Goal: Check status: Check status

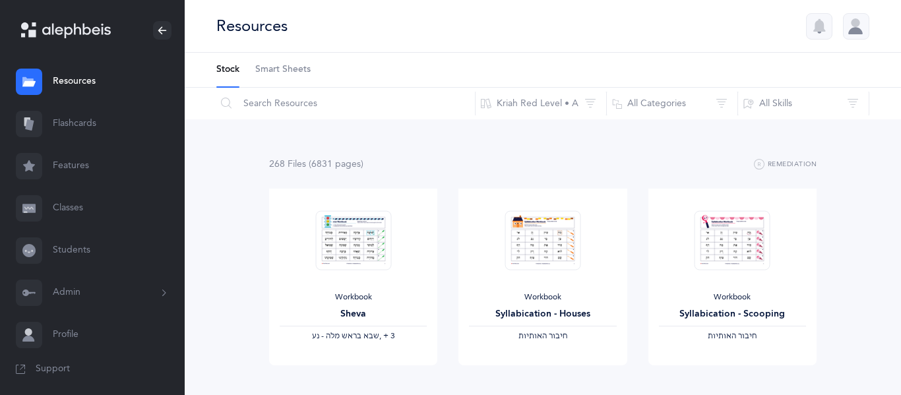
click at [78, 212] on link "Classes" at bounding box center [92, 208] width 185 height 42
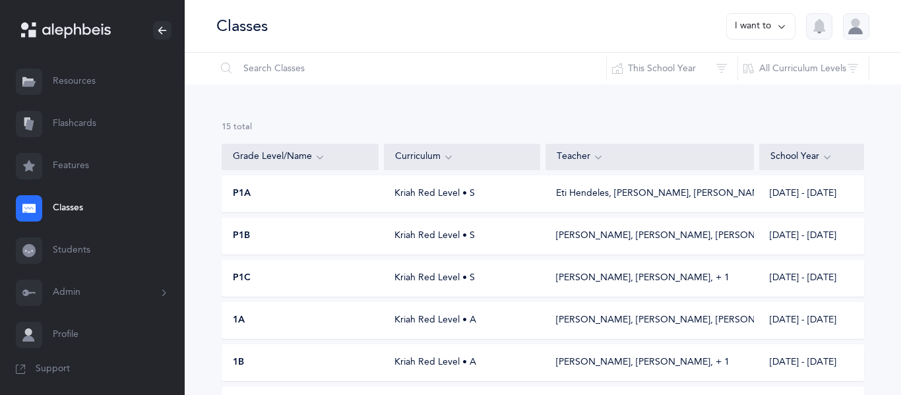
scroll to position [466, 0]
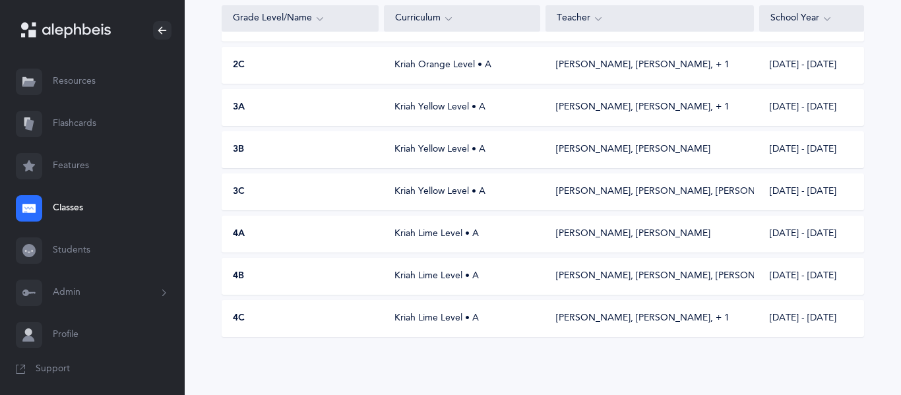
click at [565, 270] on div "[PERSON_NAME], [PERSON_NAME], [PERSON_NAME]" at bounding box center [649, 276] width 187 height 13
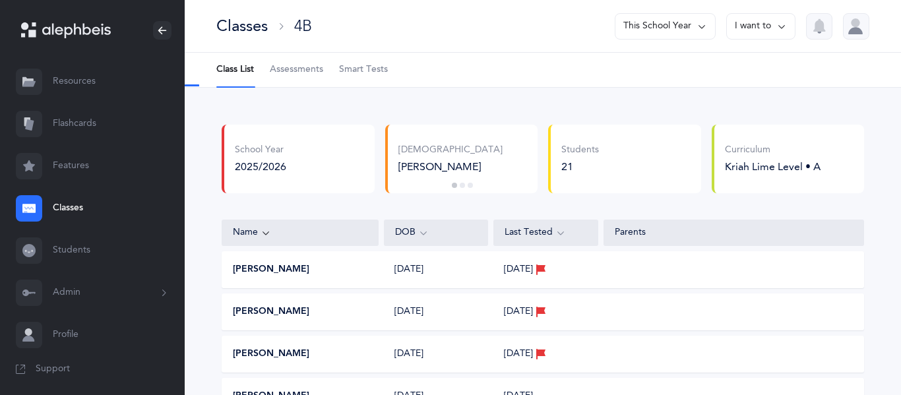
select select "9"
click at [286, 76] on span "Assessments" at bounding box center [296, 69] width 53 height 13
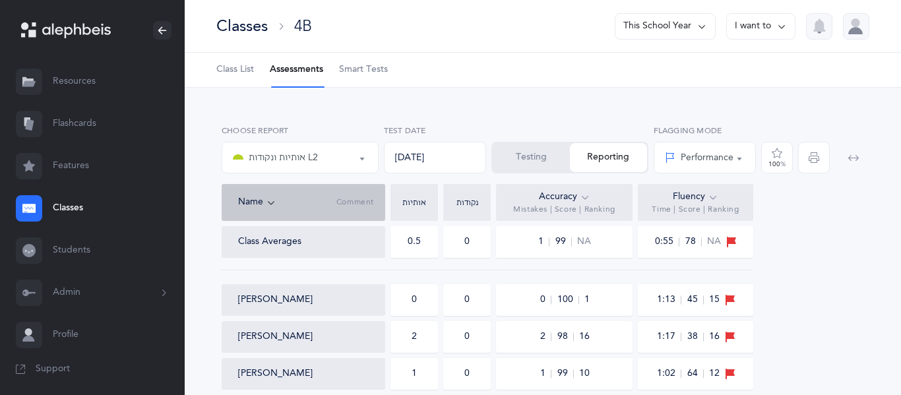
click at [36, 200] on div at bounding box center [29, 208] width 26 height 26
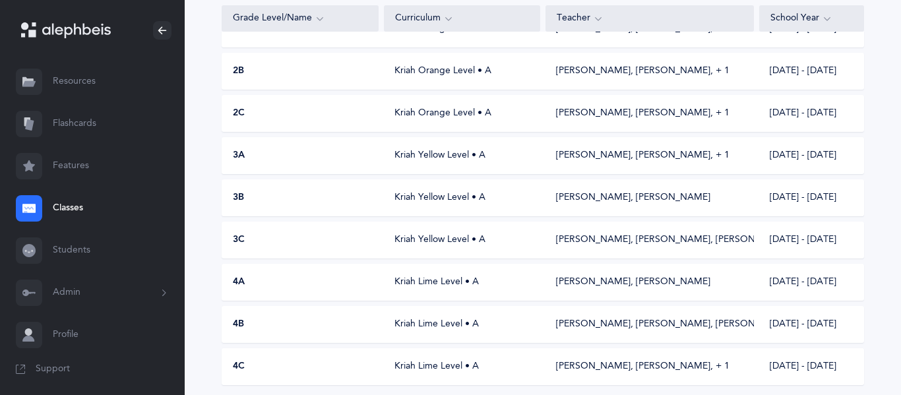
scroll to position [466, 0]
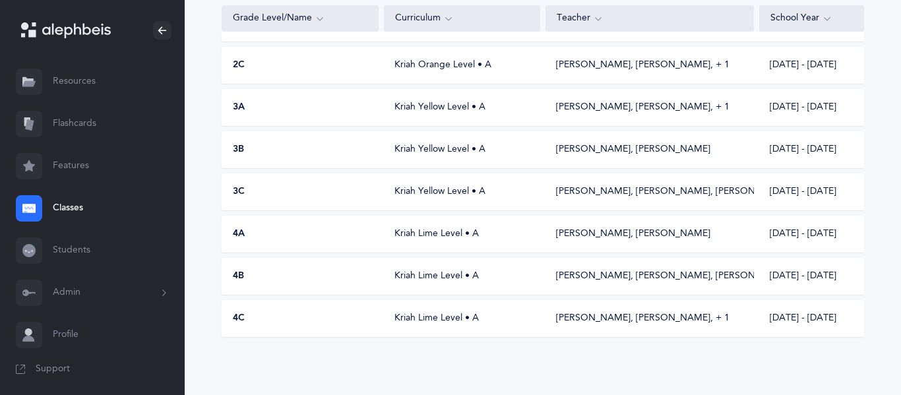
click at [679, 230] on div "[PERSON_NAME], [PERSON_NAME]" at bounding box center [649, 234] width 208 height 13
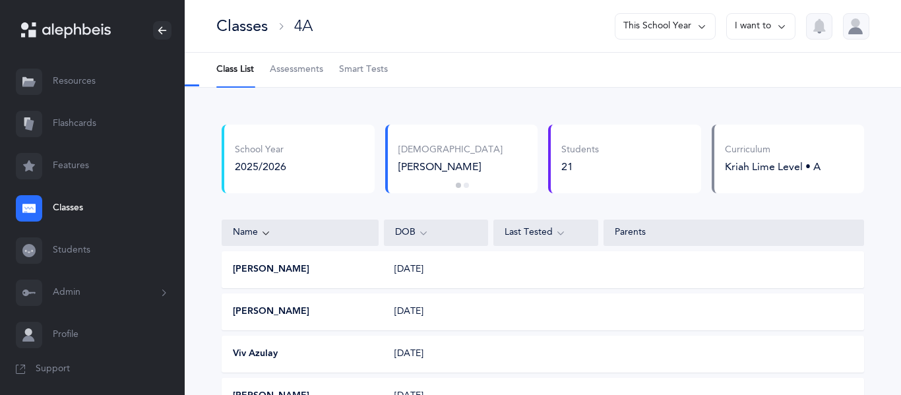
click at [321, 64] on span "Assessments" at bounding box center [296, 69] width 53 height 13
select select "9"
